Goal: Obtain resource: Download file/media

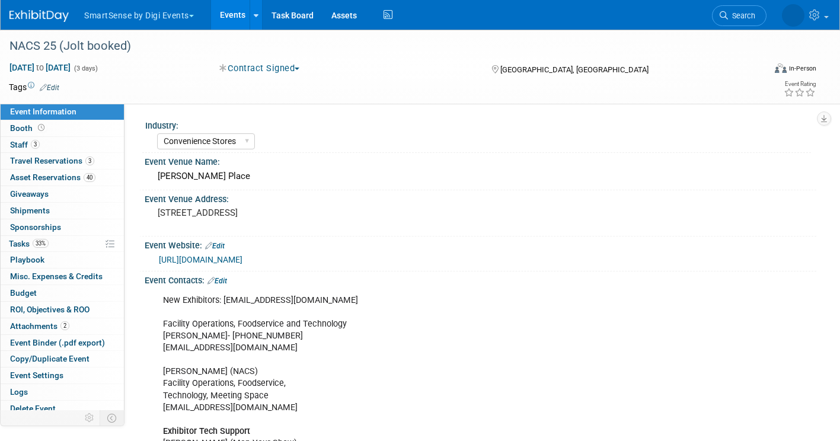
select select "Convenience Stores"
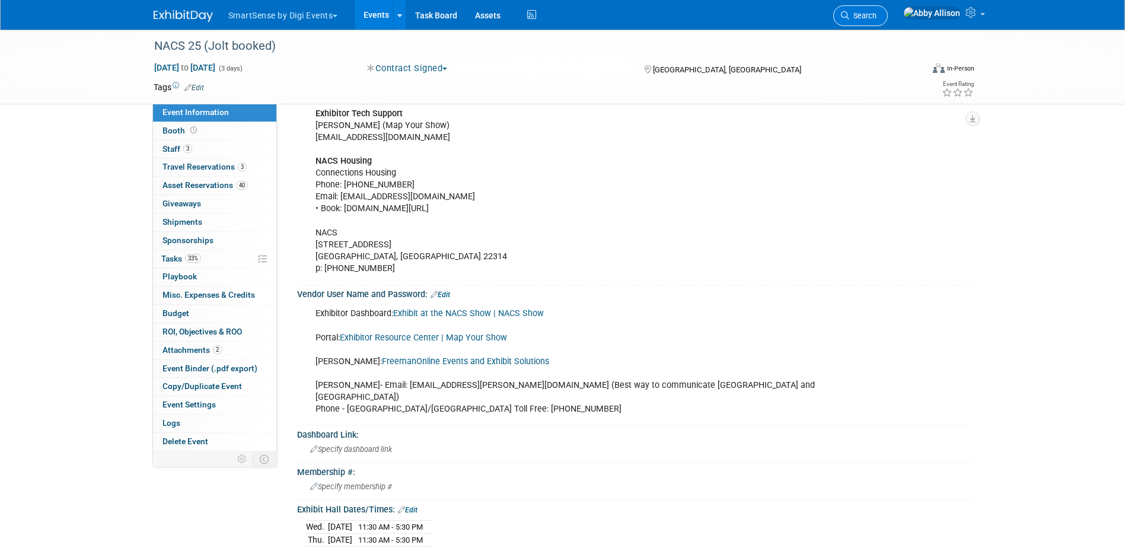
click at [839, 12] on span "Search" at bounding box center [862, 15] width 27 height 9
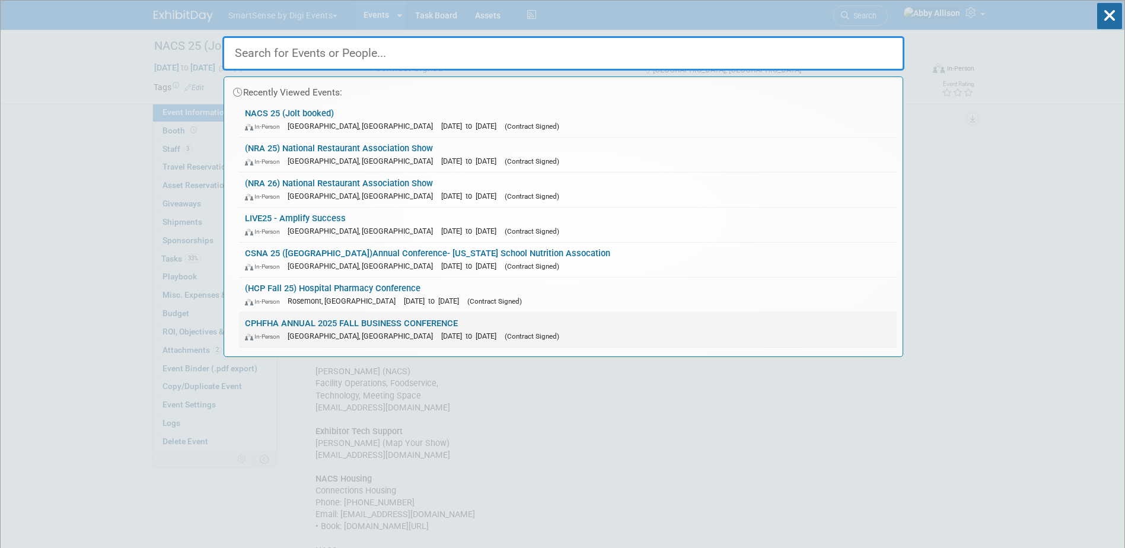
click at [361, 328] on link "CPHFHA ANNUAL 2025 FALL BUSINESS CONFERENCE In-Person Gatineau, Canada Sep 27, …" at bounding box center [567, 329] width 657 height 34
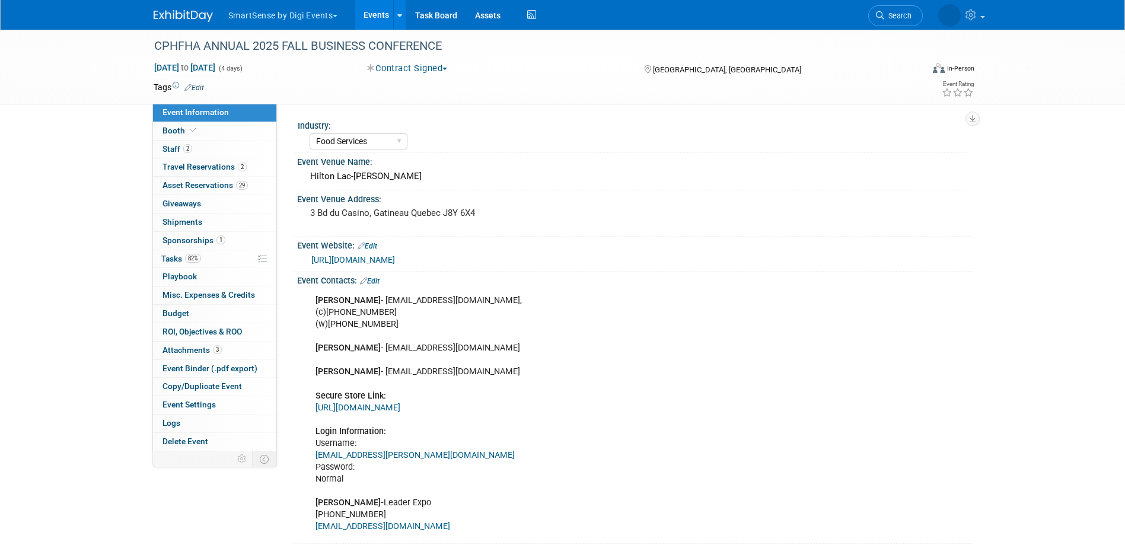
select select "Food Services"
click at [183, 369] on span "Event Binder (.pdf export)" at bounding box center [209, 367] width 95 height 9
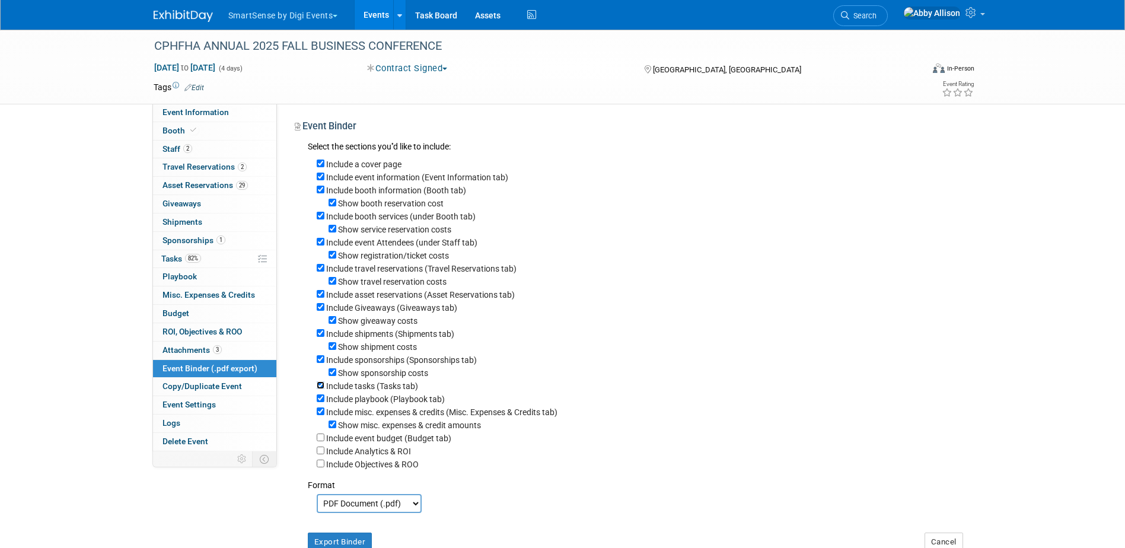
click at [319, 389] on input "Include tasks (Tasks tab)" at bounding box center [321, 385] width 8 height 8
checkbox input "false"
click at [320, 298] on input "Include asset reservations (Asset Reservations tab)" at bounding box center [321, 294] width 8 height 8
checkbox input "false"
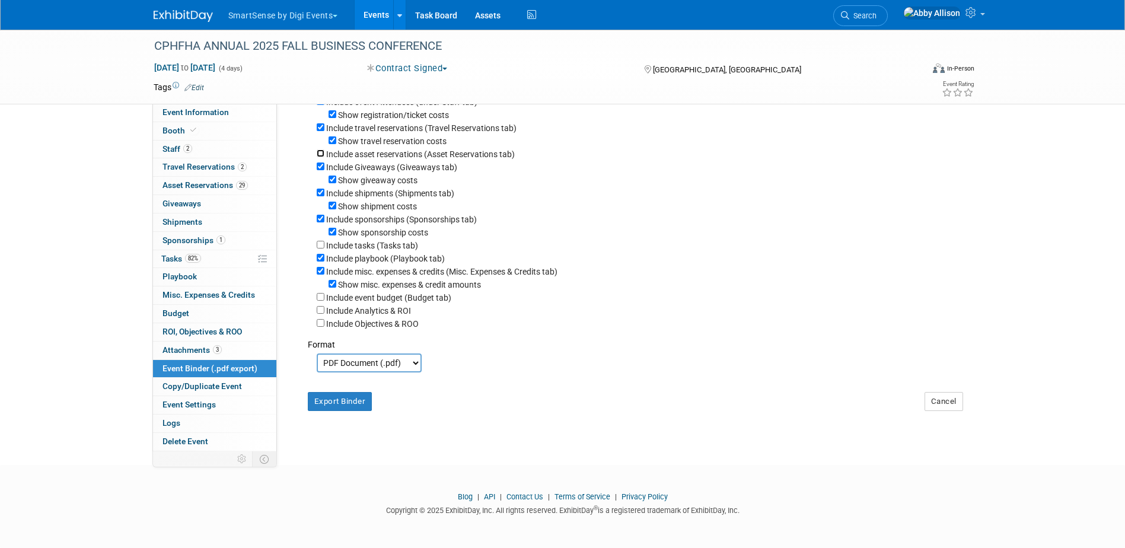
scroll to position [155, 0]
click at [347, 405] on button "Export Binder" at bounding box center [340, 401] width 65 height 19
click at [380, 357] on select "PDF Document (.pdf) Microsoft Word (.docx)" at bounding box center [369, 362] width 105 height 19
select select "docx"
click at [317, 353] on select "PDF Document (.pdf) Microsoft Word (.docx)" at bounding box center [369, 362] width 105 height 19
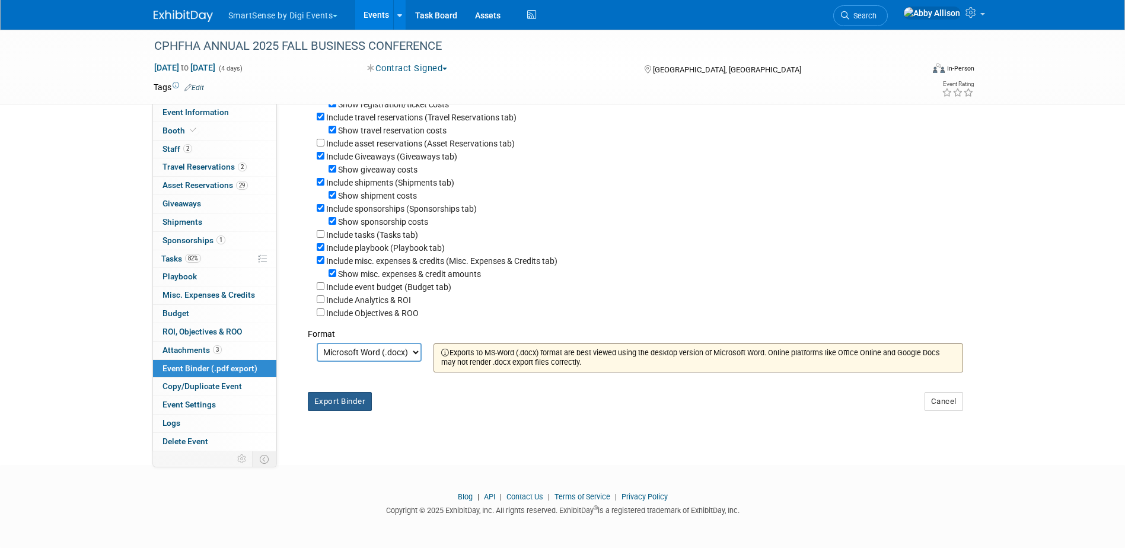
click at [332, 411] on button "Export Binder" at bounding box center [340, 401] width 65 height 19
click at [849, 14] on icon at bounding box center [845, 15] width 8 height 8
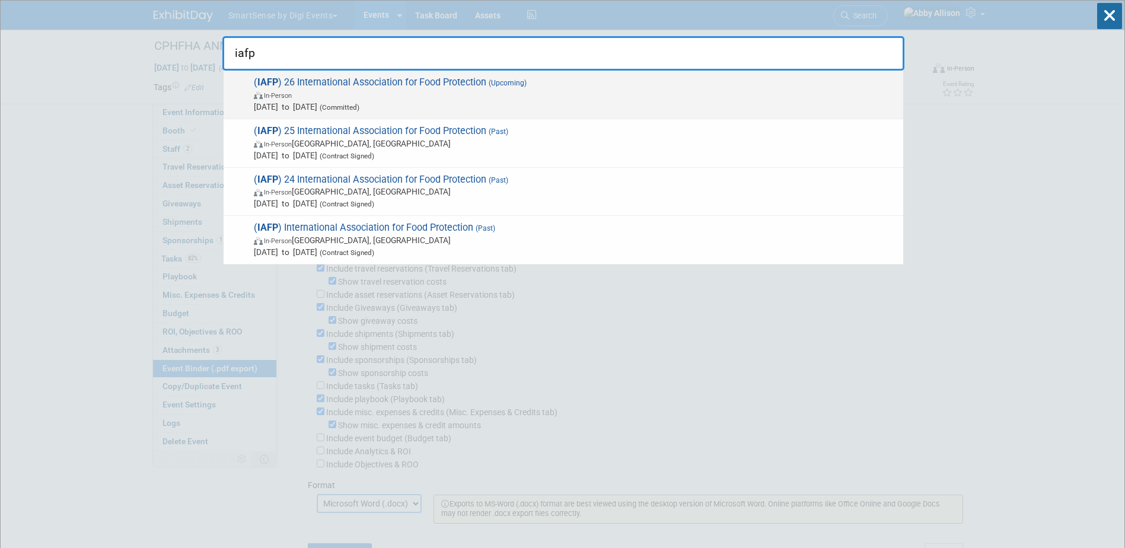
type input "iafp"
click at [339, 82] on span "( IAFP ) 26 International Association for Food Protection (Upcoming) In-Person …" at bounding box center [573, 94] width 647 height 36
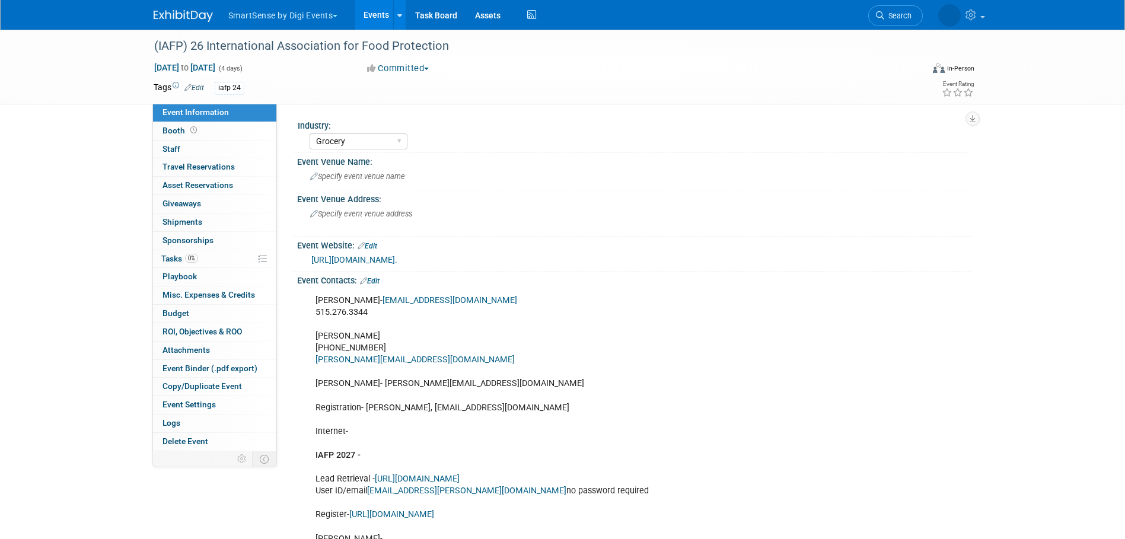
select select "Grocery"
click at [963, 19] on link at bounding box center [942, 15] width 93 height 30
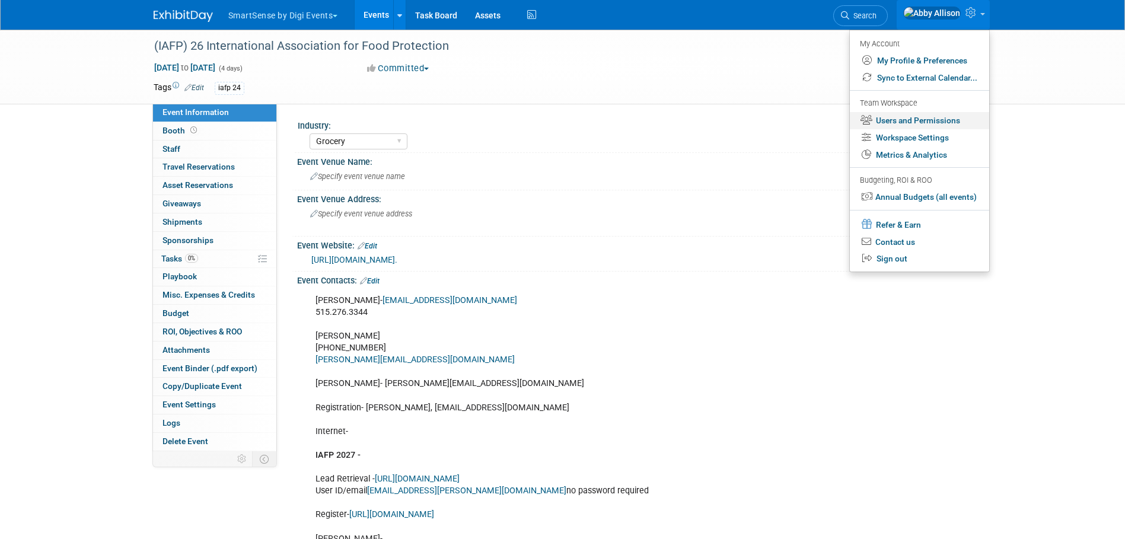
click at [900, 120] on link "Users and Permissions" at bounding box center [919, 120] width 139 height 17
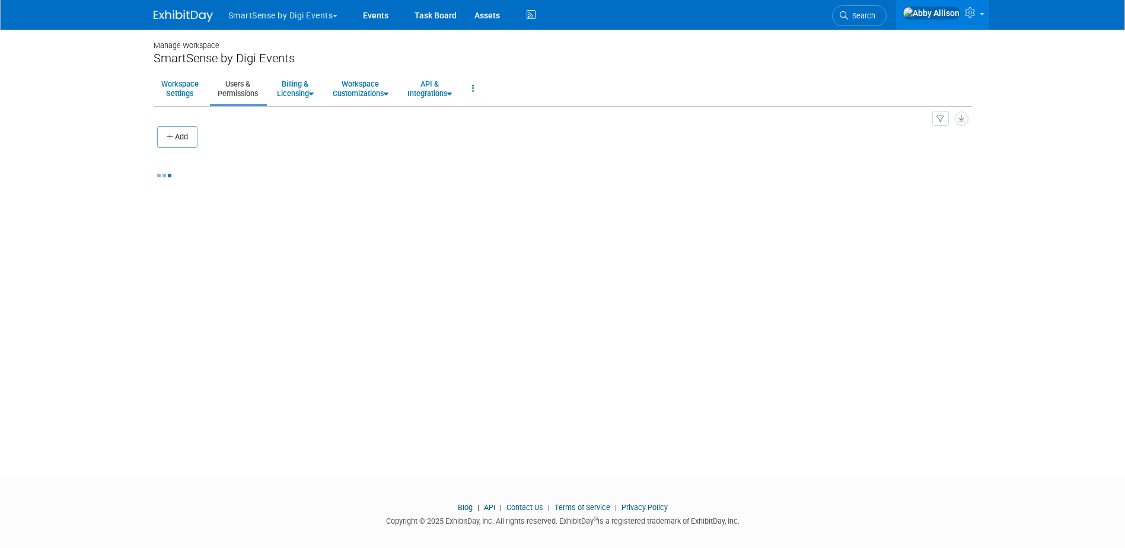
click at [973, 24] on link at bounding box center [942, 15] width 93 height 30
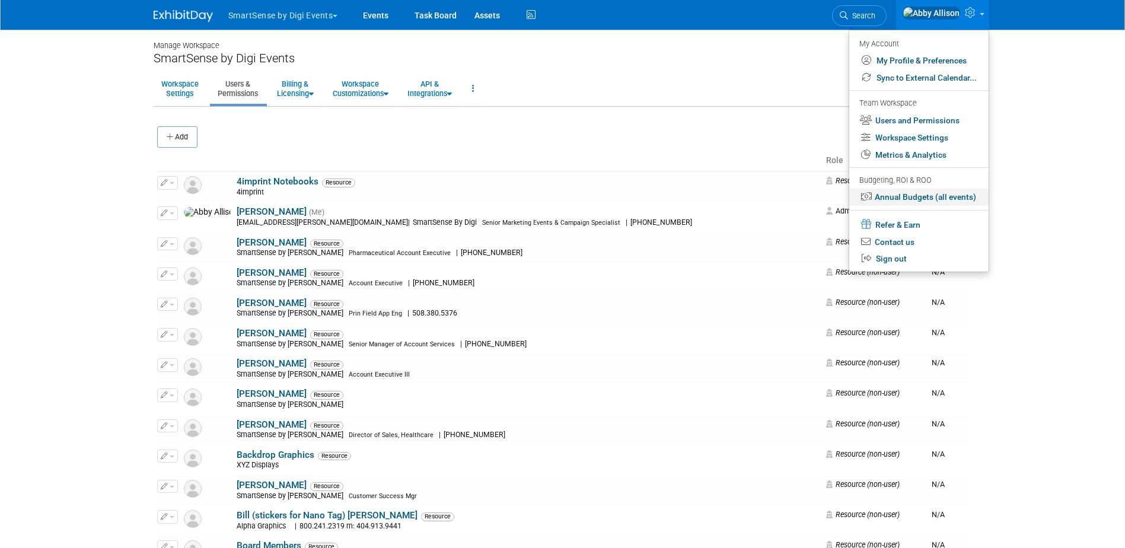
click at [911, 194] on link "Annual Budgets (all events)" at bounding box center [918, 197] width 139 height 17
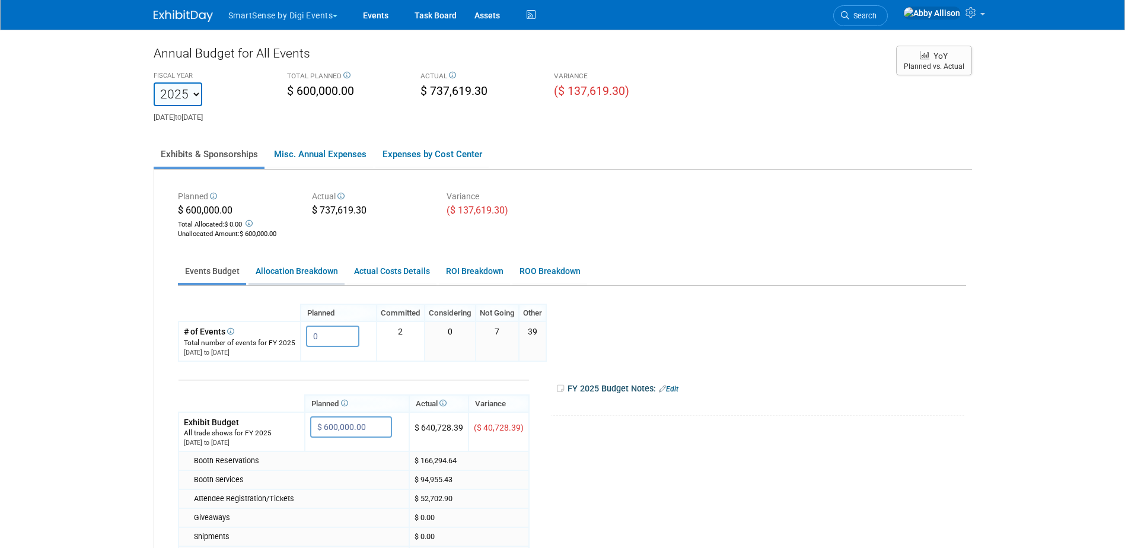
click at [306, 262] on link "Allocation Breakdown" at bounding box center [296, 271] width 96 height 23
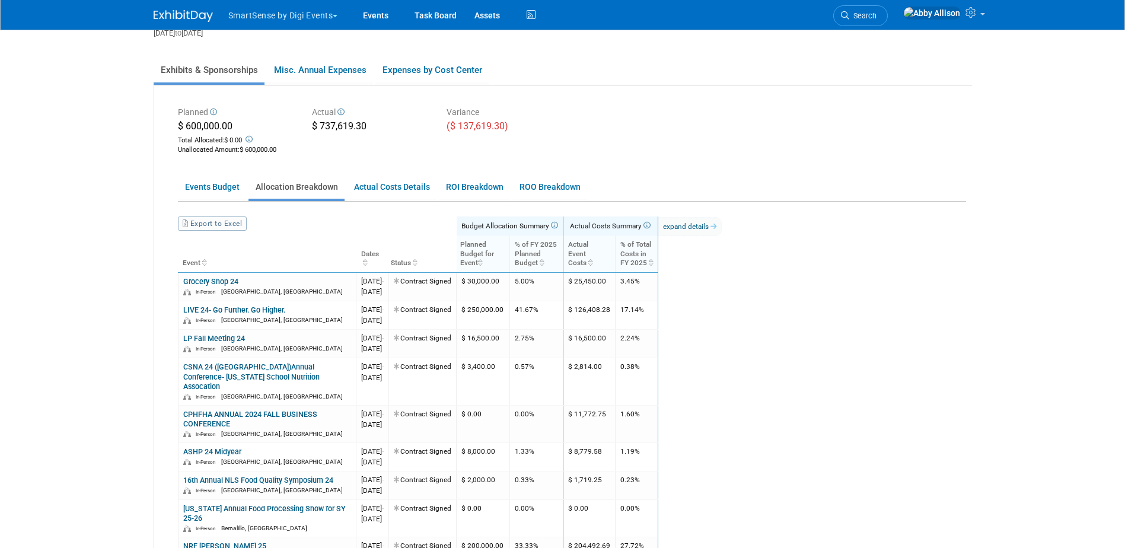
scroll to position [119, 0]
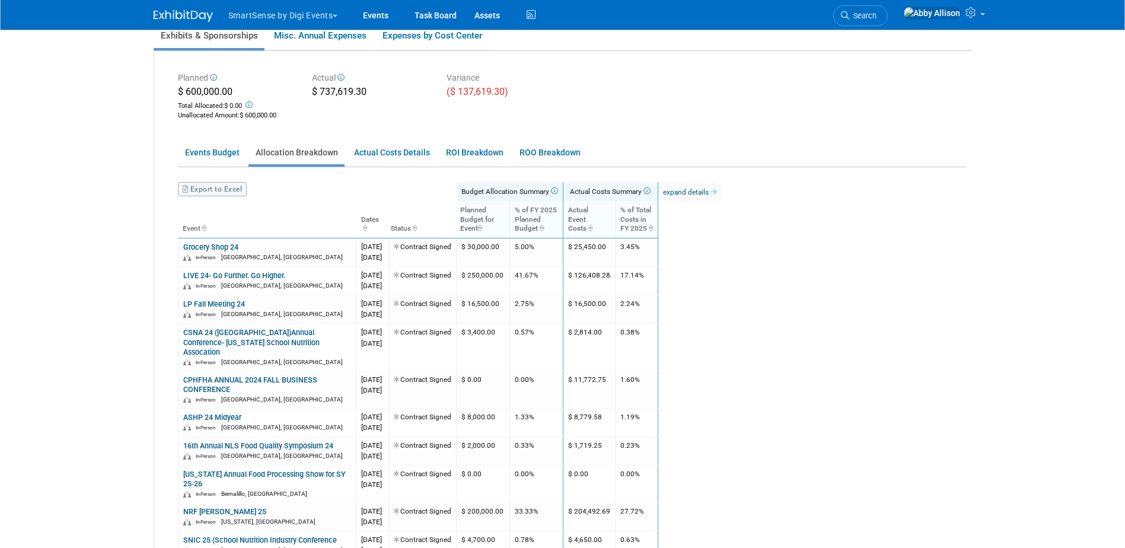
click at [217, 193] on link "Export to Excel" at bounding box center [212, 189] width 69 height 14
